Goal: Navigation & Orientation: Find specific page/section

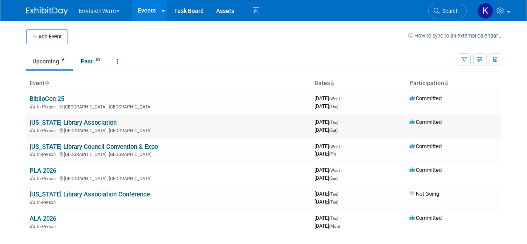
click at [62, 120] on link "[US_STATE] Library Association" at bounding box center [73, 123] width 87 height 8
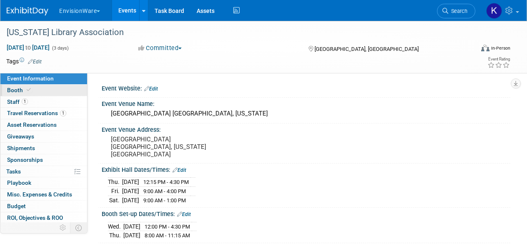
click at [60, 93] on link "Booth" at bounding box center [43, 90] width 87 height 11
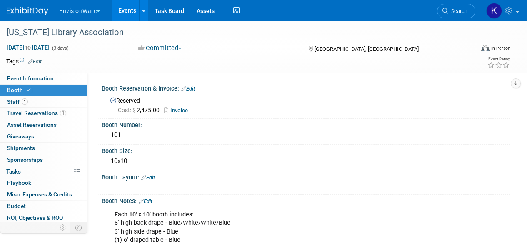
click at [55, 85] on link "Booth" at bounding box center [43, 90] width 87 height 11
click at [35, 80] on span "Event Information" at bounding box center [30, 78] width 47 height 7
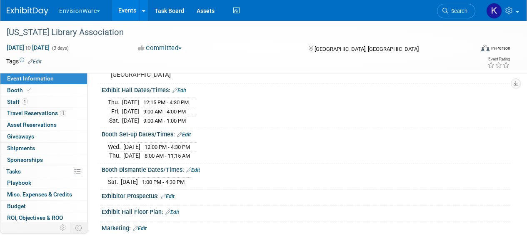
scroll to position [83, 0]
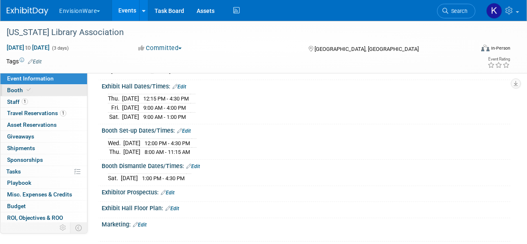
click at [46, 90] on link "Booth" at bounding box center [43, 90] width 87 height 11
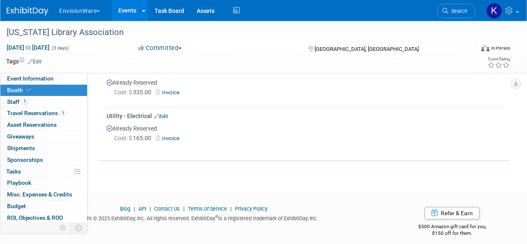
scroll to position [250, 0]
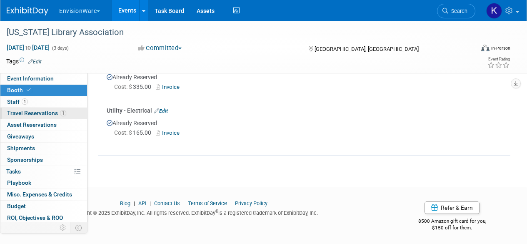
click at [33, 110] on span "Travel Reservations 1" at bounding box center [36, 113] width 59 height 7
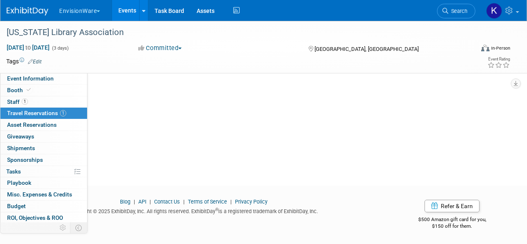
scroll to position [0, 0]
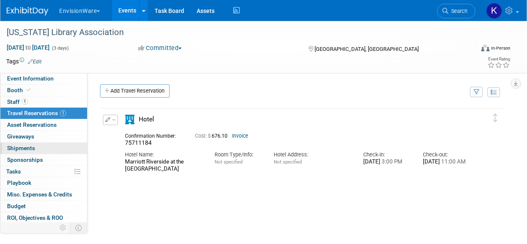
click at [36, 150] on link "0 Shipments 0" at bounding box center [43, 148] width 87 height 11
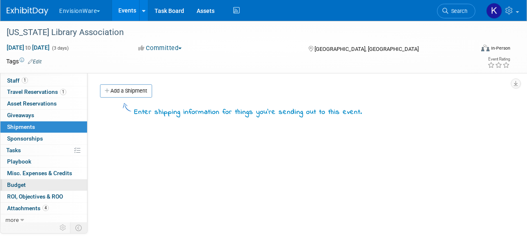
scroll to position [25, 0]
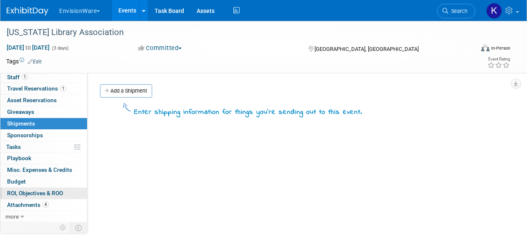
click at [46, 189] on link "0 ROI, Objectives & ROO 0" at bounding box center [43, 193] width 87 height 11
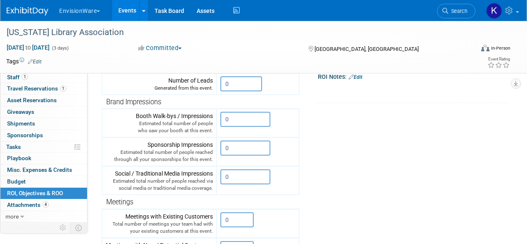
scroll to position [0, 0]
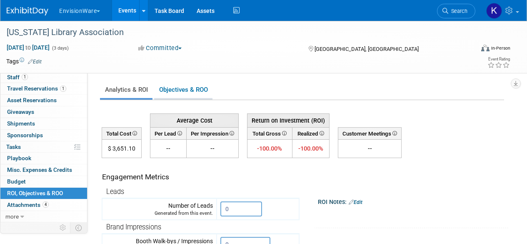
click at [184, 96] on link "Objectives & ROO 0" at bounding box center [183, 90] width 58 height 16
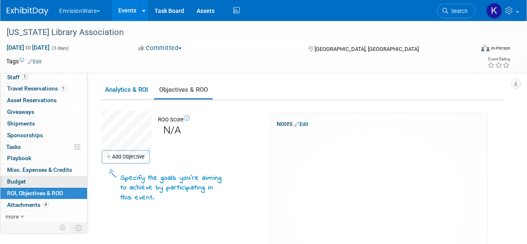
click at [47, 173] on link "0 Misc. Expenses & Credits 0" at bounding box center [43, 169] width 87 height 11
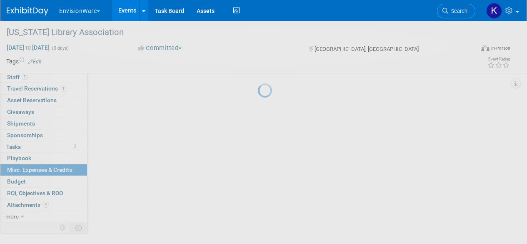
click at [258, 181] on div at bounding box center [264, 122] width 12 height 244
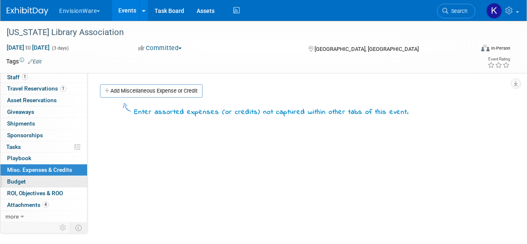
click at [15, 181] on span "Budget" at bounding box center [16, 181] width 19 height 7
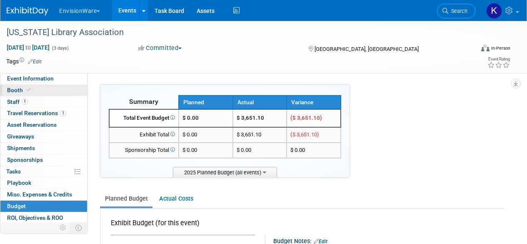
click at [35, 95] on link "Booth" at bounding box center [43, 90] width 87 height 11
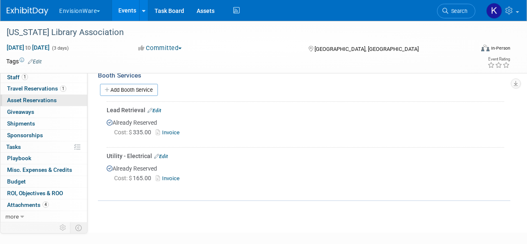
scroll to position [208, 0]
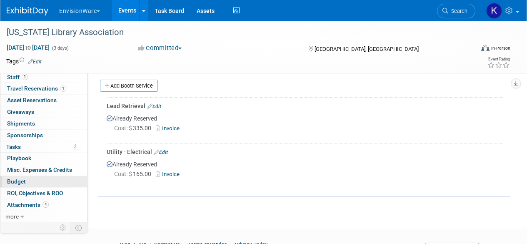
click at [24, 183] on span "Budget" at bounding box center [16, 181] width 19 height 7
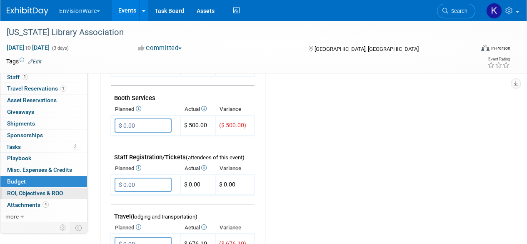
click at [26, 191] on span "ROI, Objectives & ROO 0" at bounding box center [35, 193] width 56 height 7
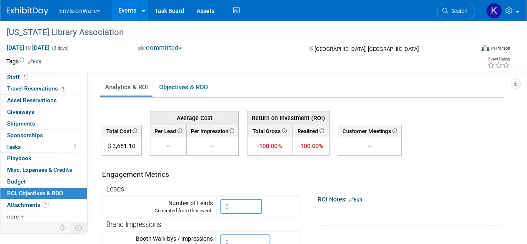
scroll to position [0, 0]
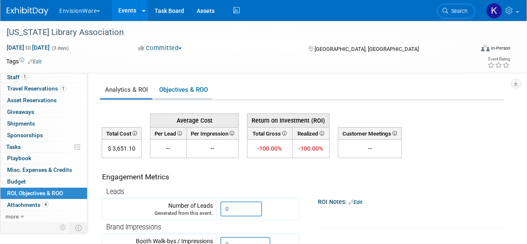
click at [180, 93] on link "Objectives & ROO 0" at bounding box center [183, 90] width 58 height 16
